Goal: Manage account settings

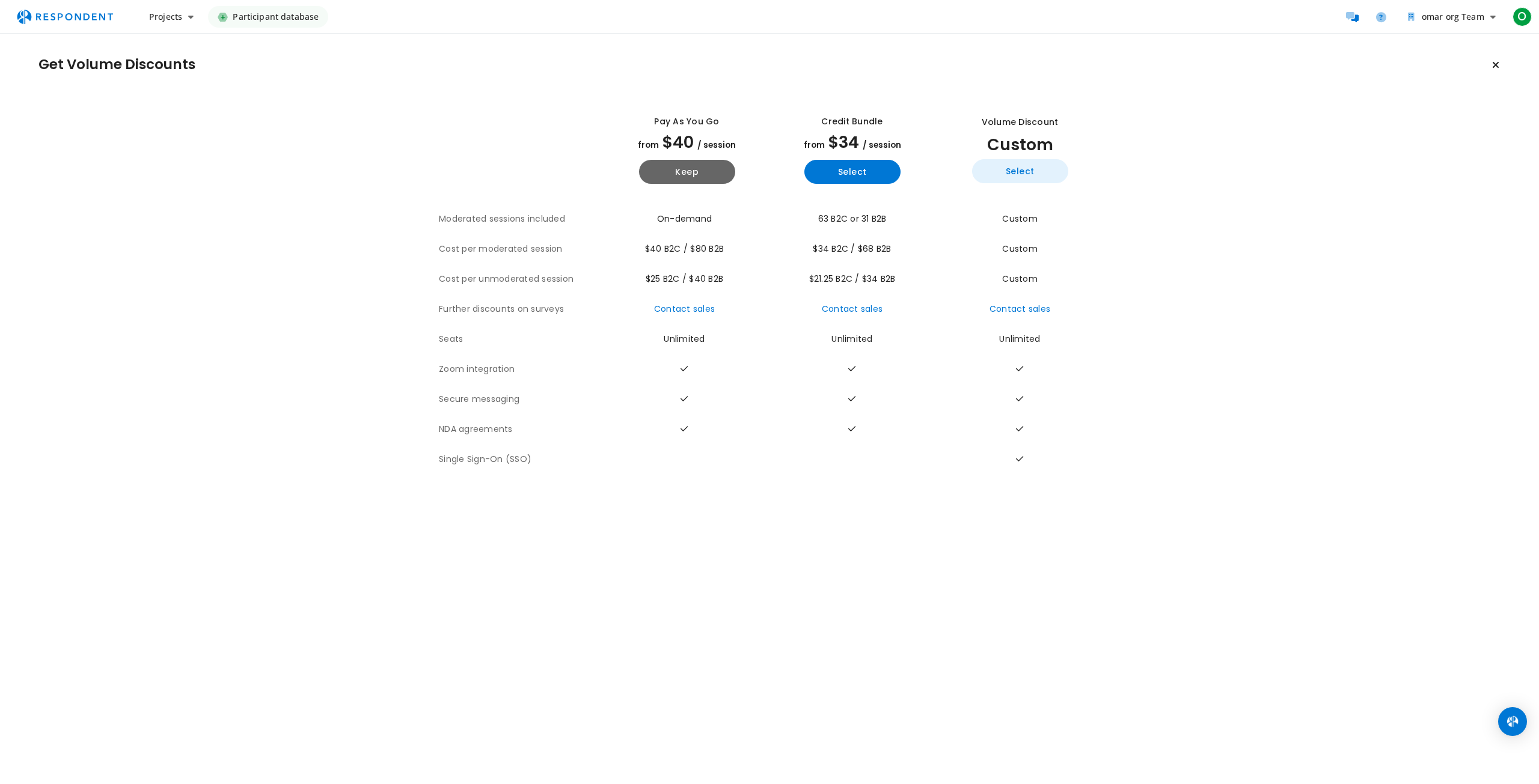
click at [1032, 171] on button "Select" at bounding box center [1020, 171] width 96 height 24
click at [1493, 62] on icon "Keep current plan" at bounding box center [1495, 64] width 7 height 9
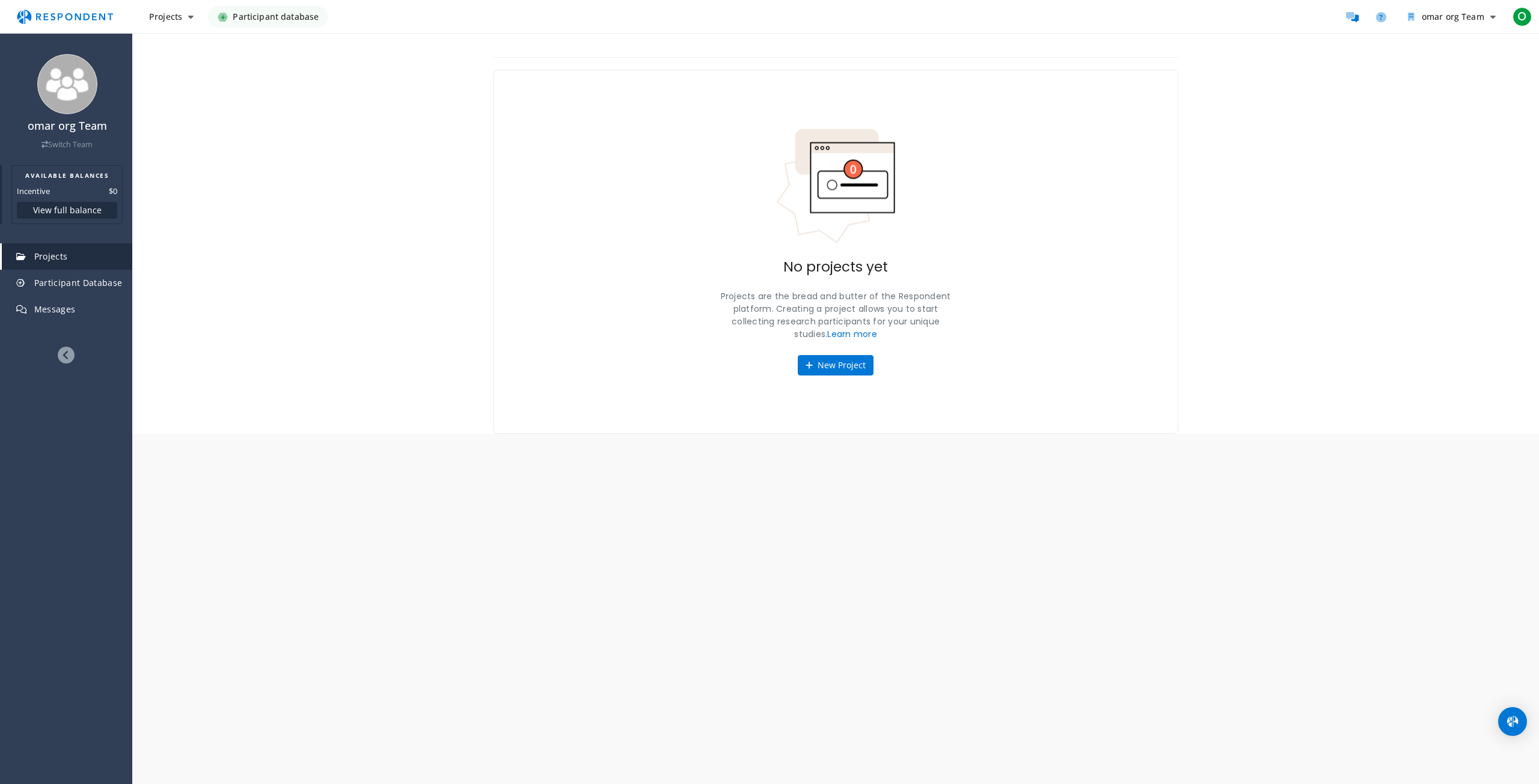
click at [81, 202] on button "View full balance" at bounding box center [67, 210] width 100 height 17
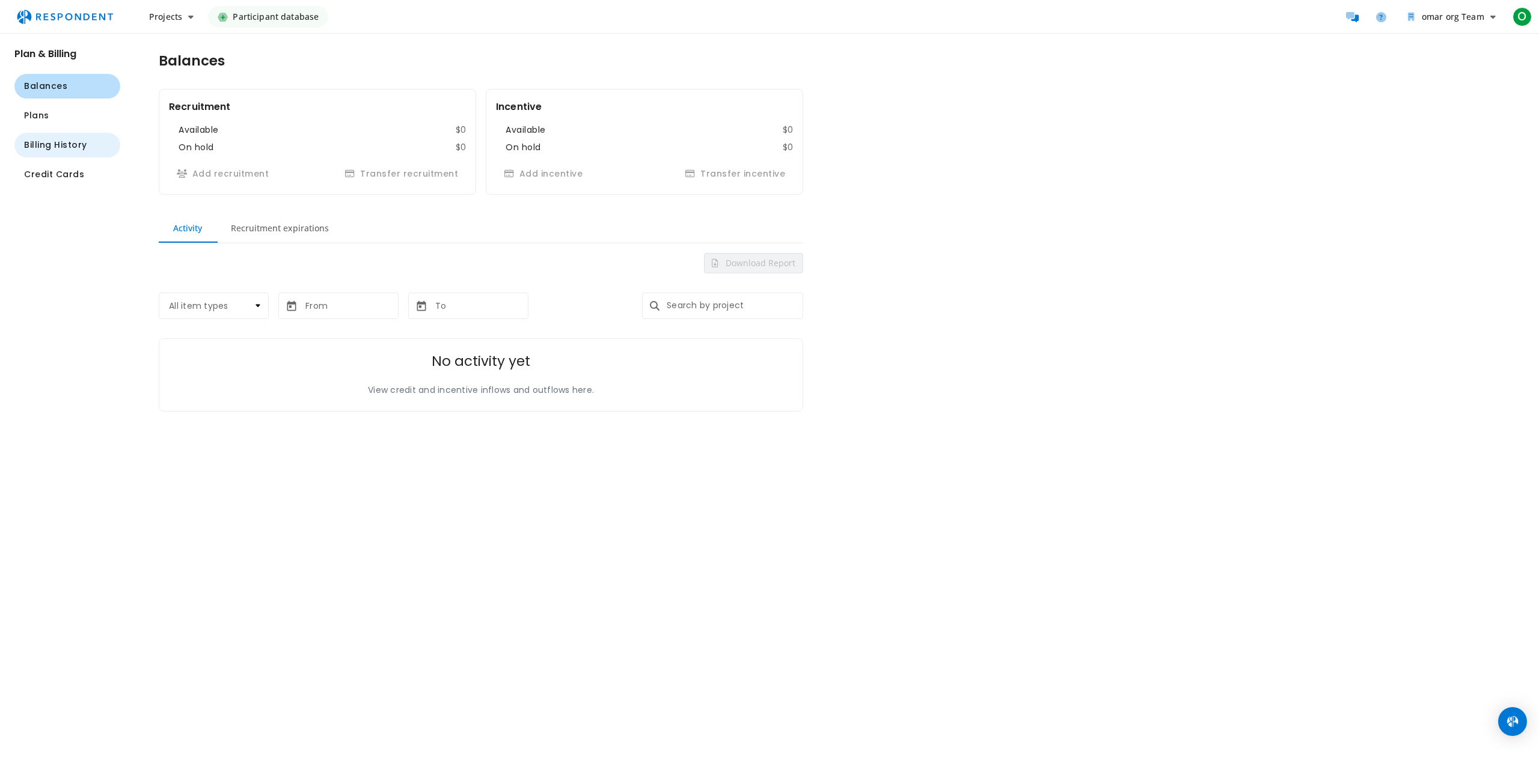
click at [79, 149] on span "Billing History" at bounding box center [55, 145] width 63 height 13
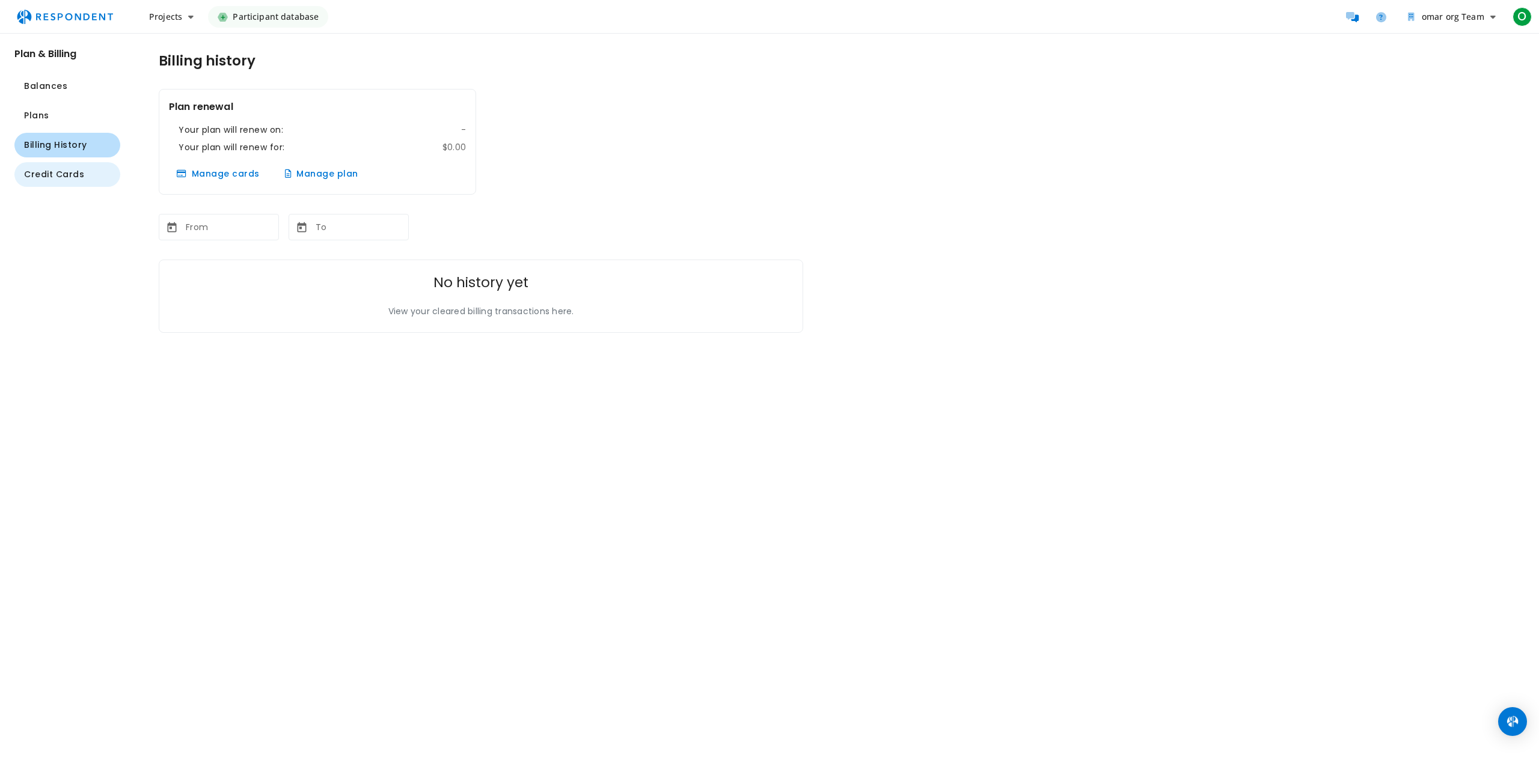
click at [76, 171] on span "Credit Cards" at bounding box center [54, 174] width 60 height 13
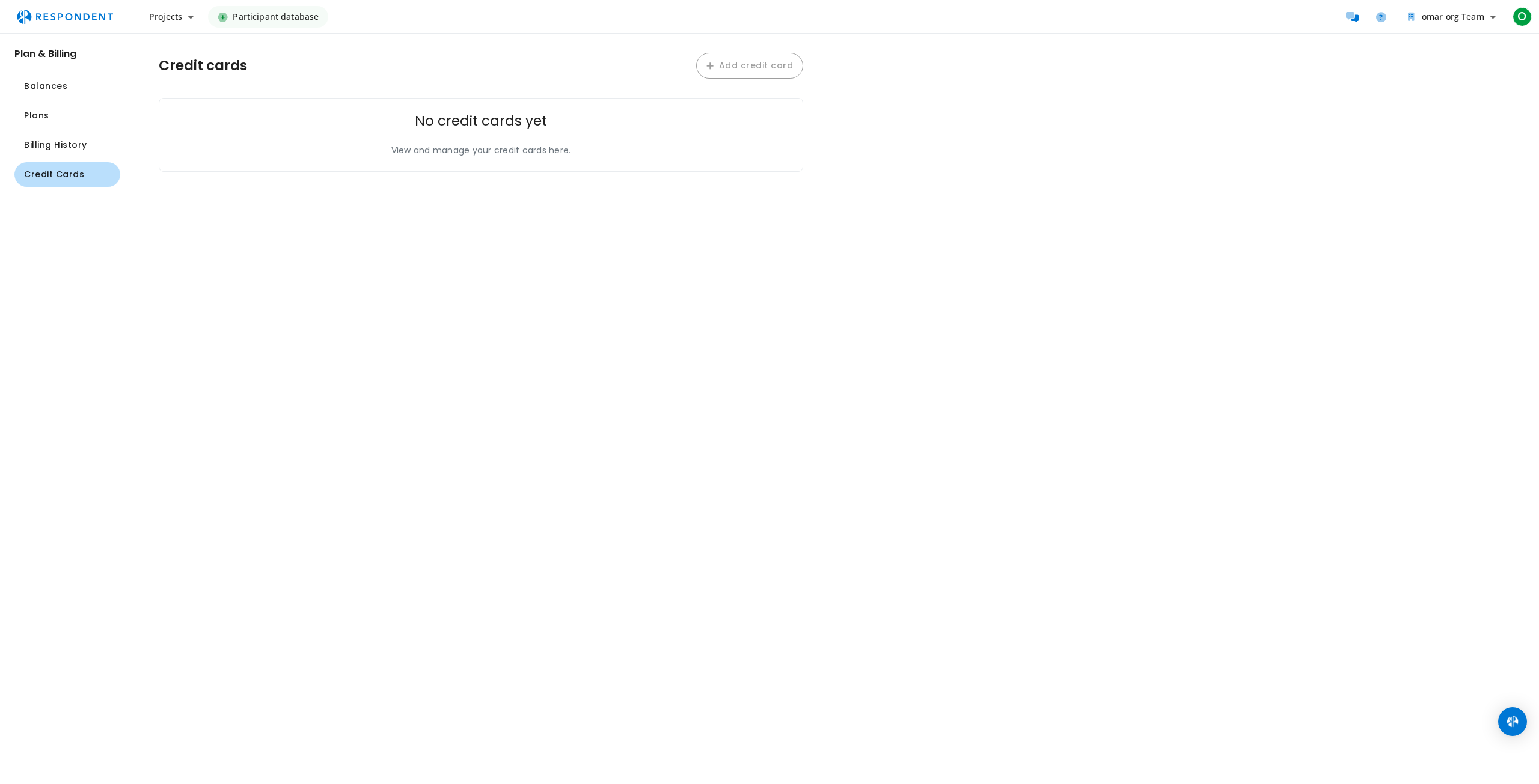
click at [768, 66] on button "Add credit card" at bounding box center [749, 66] width 107 height 26
click at [1523, 22] on span "O" at bounding box center [1522, 16] width 19 height 19
click at [1468, 75] on link "Account settings" at bounding box center [1457, 78] width 154 height 29
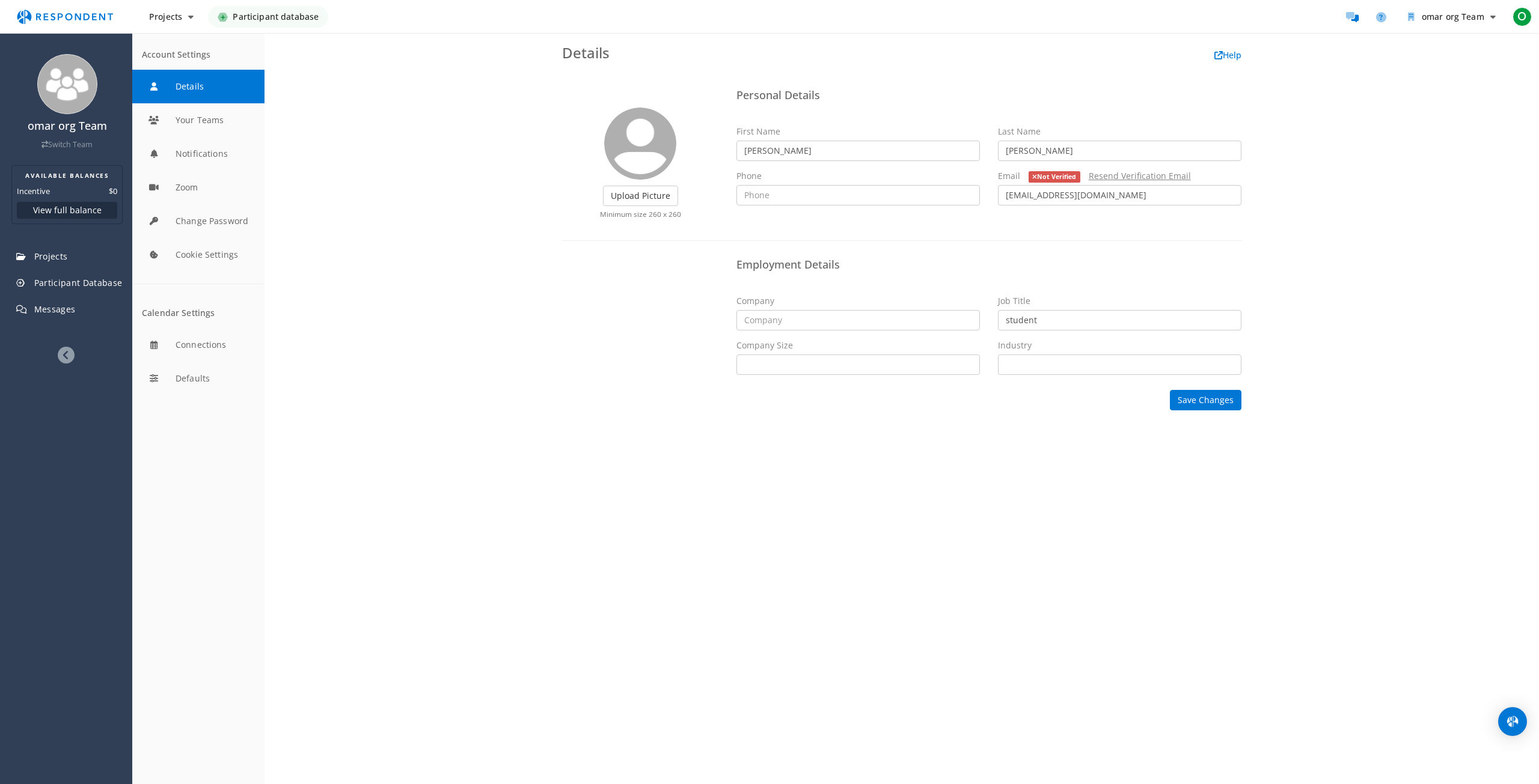
click at [1110, 173] on link "Resend Verification Email" at bounding box center [1139, 175] width 102 height 11
